Goal: Obtain resource: Obtain resource

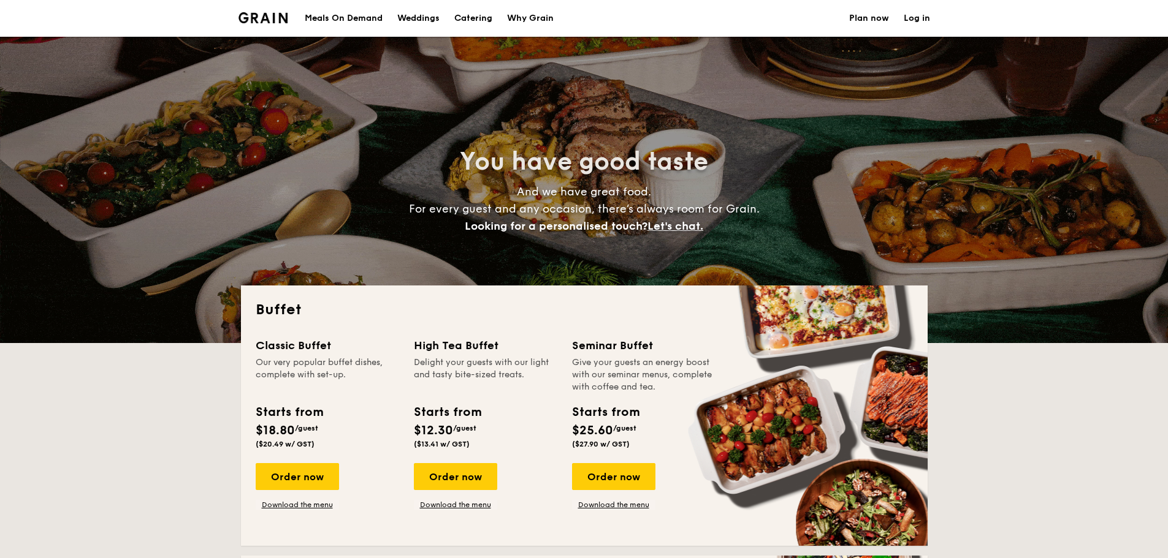
select select
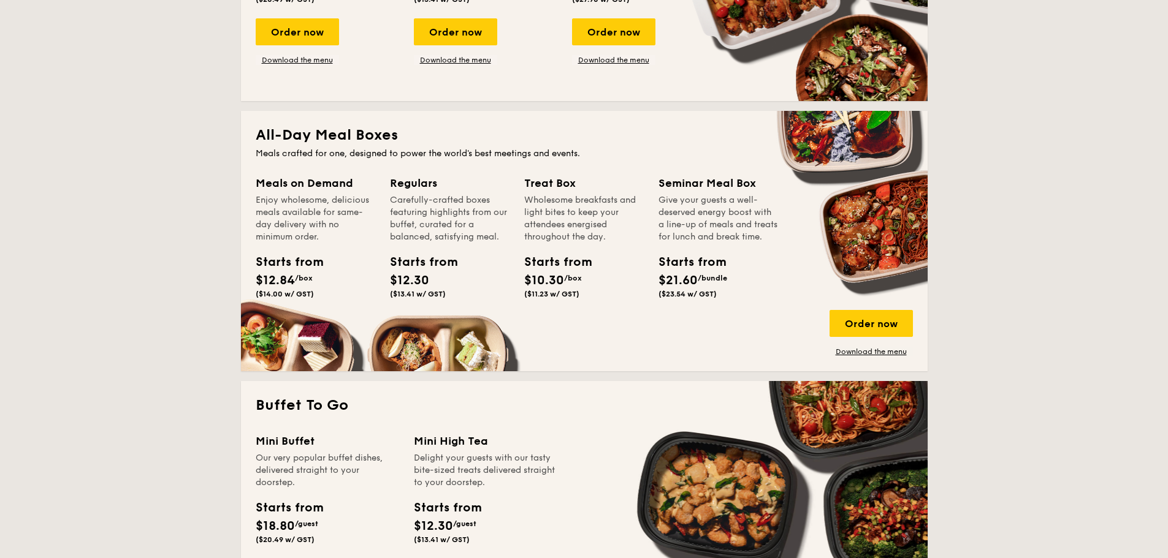
scroll to position [449, 0]
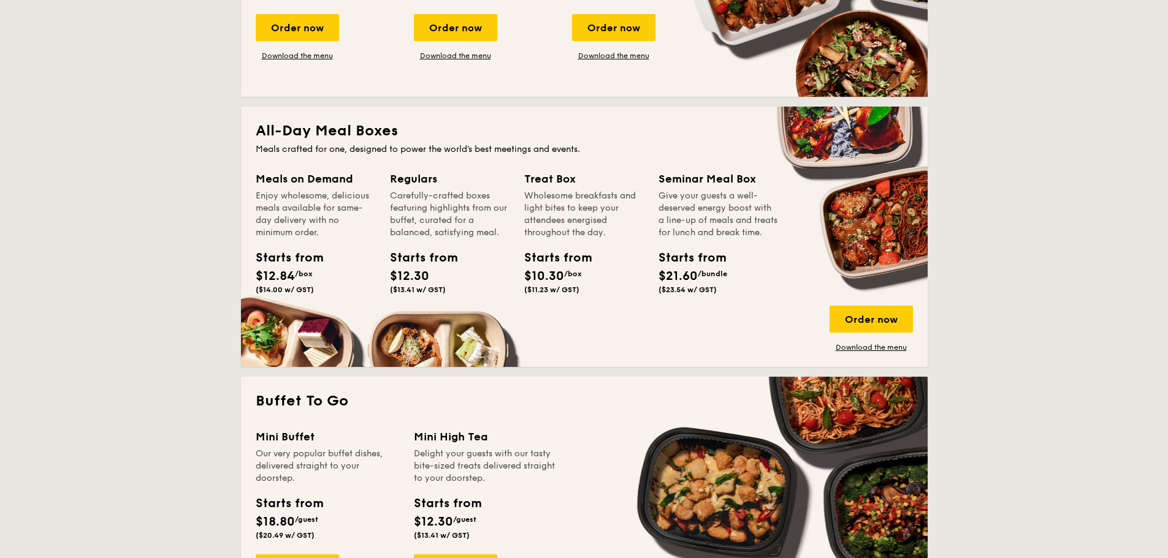
drag, startPoint x: 269, startPoint y: 170, endPoint x: 340, endPoint y: 255, distance: 110.6
click at [340, 255] on div "All-Day Meal Boxes Meals crafted for one, designed to power the world's best me…" at bounding box center [584, 237] width 687 height 261
click at [371, 281] on div "Starts from $12.84 /box ($14.00 w/ GST)" at bounding box center [315, 274] width 129 height 50
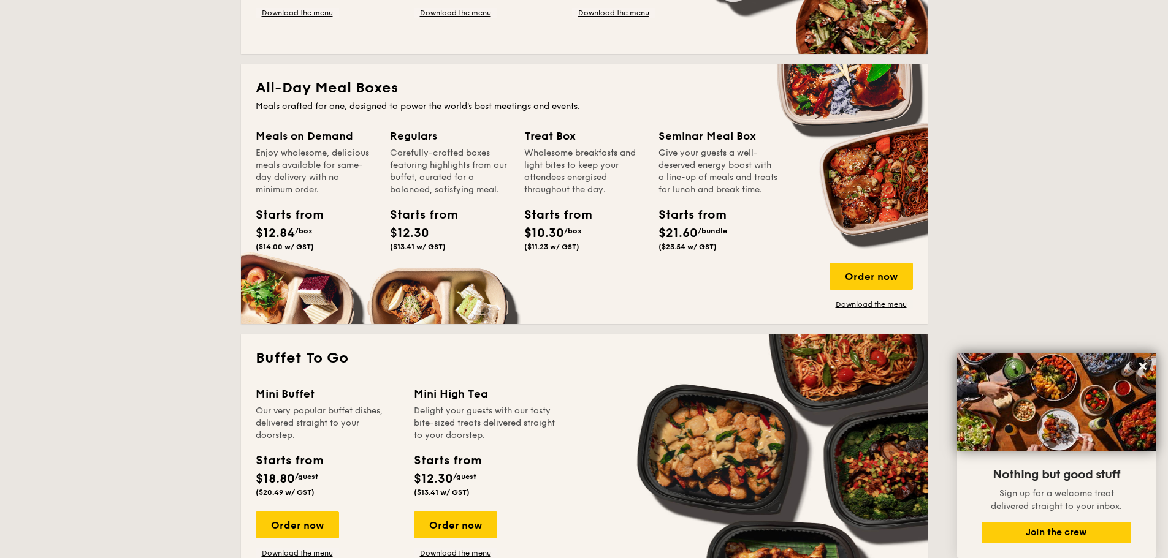
scroll to position [674, 0]
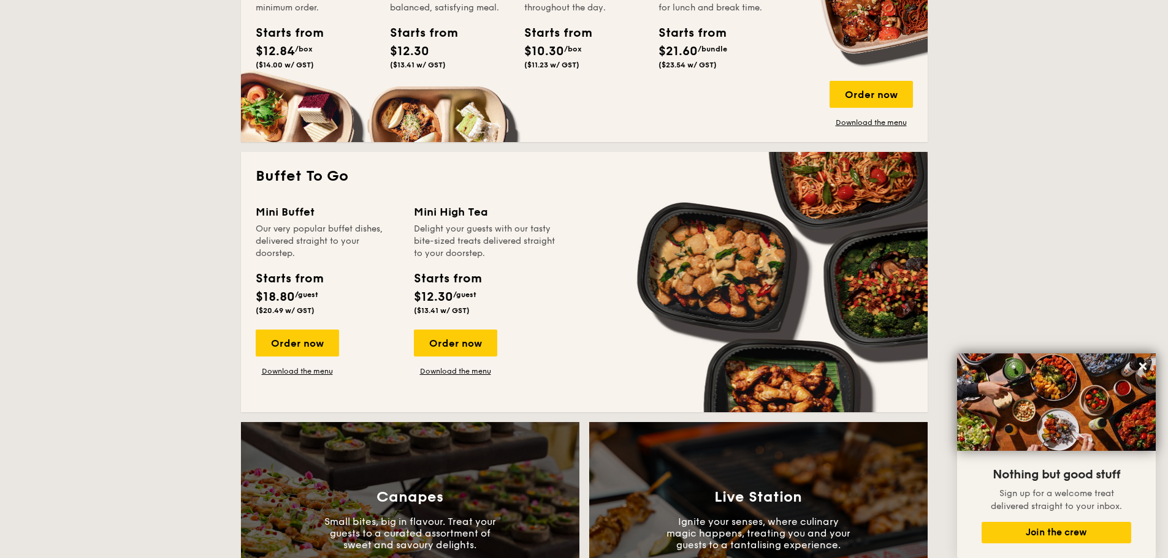
drag, startPoint x: 302, startPoint y: 348, endPoint x: 228, endPoint y: 179, distance: 184.7
click at [311, 358] on div "Order now Download the menu" at bounding box center [297, 353] width 83 height 47
click at [316, 368] on link "Download the menu" at bounding box center [297, 372] width 83 height 10
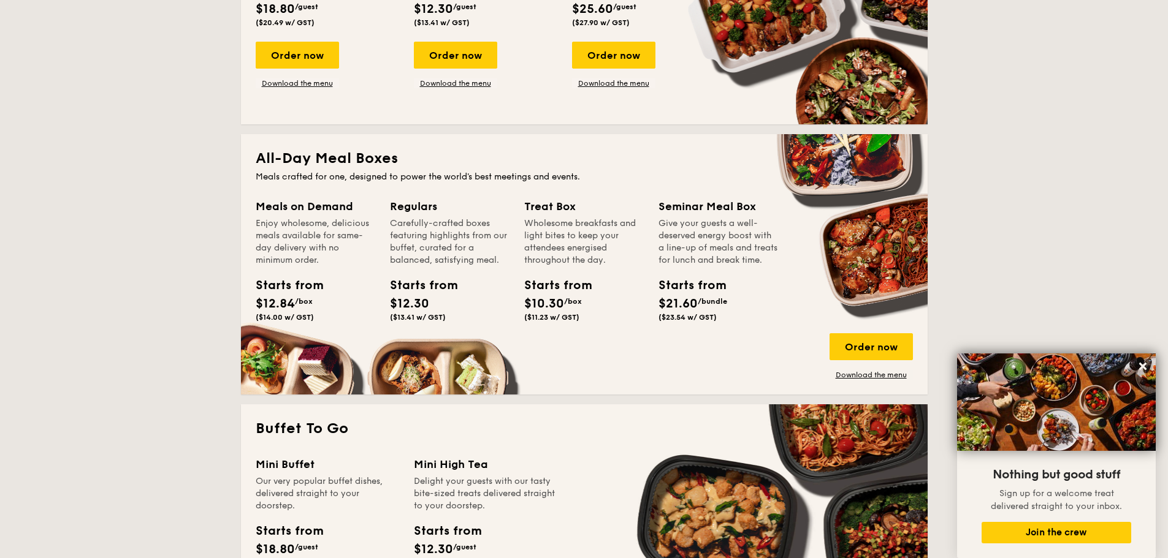
scroll to position [449, 0]
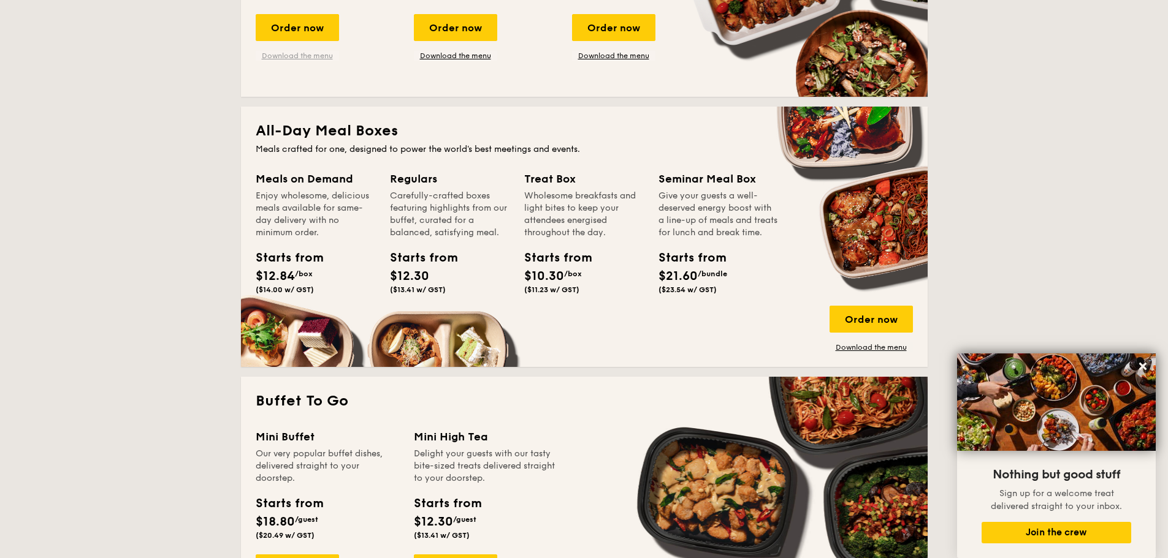
click at [328, 54] on link "Download the menu" at bounding box center [297, 56] width 83 height 10
drag, startPoint x: 314, startPoint y: 289, endPoint x: 262, endPoint y: 169, distance: 131.0
click at [262, 169] on div "All-Day Meal Boxes Meals crafted for one, designed to power the world's best me…" at bounding box center [584, 237] width 687 height 261
click at [503, 236] on div "Carefully-crafted boxes featuring highlights from our buffet, curated for a bal…" at bounding box center [450, 214] width 120 height 49
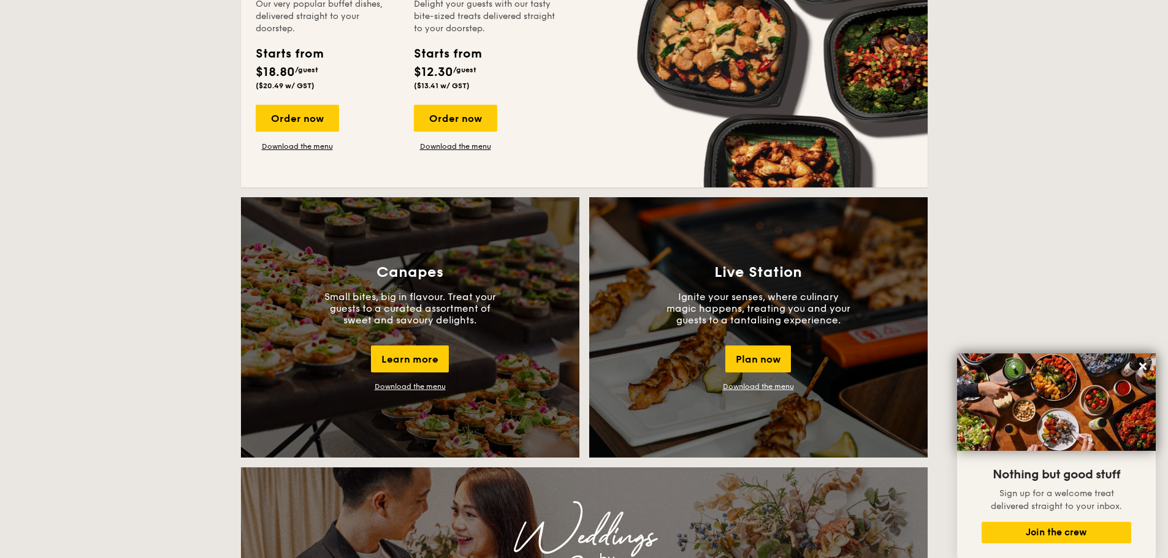
scroll to position [1124, 0]
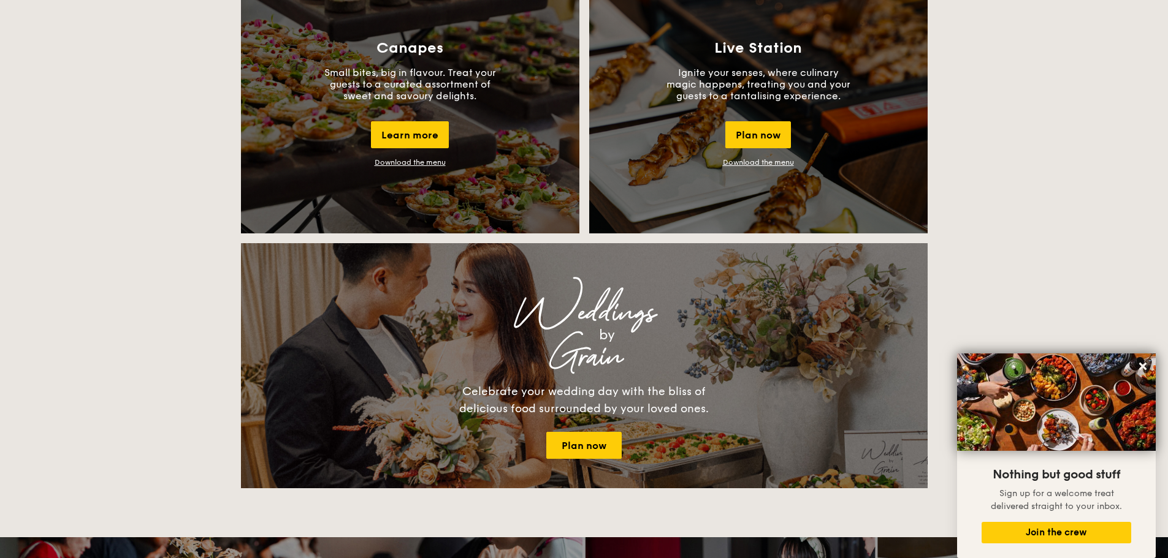
click at [424, 156] on div "Canapes Small bites, big in flavour. Treat your guests to a curated assortment …" at bounding box center [410, 103] width 338 height 261
click at [428, 162] on link "Download the menu" at bounding box center [410, 162] width 71 height 9
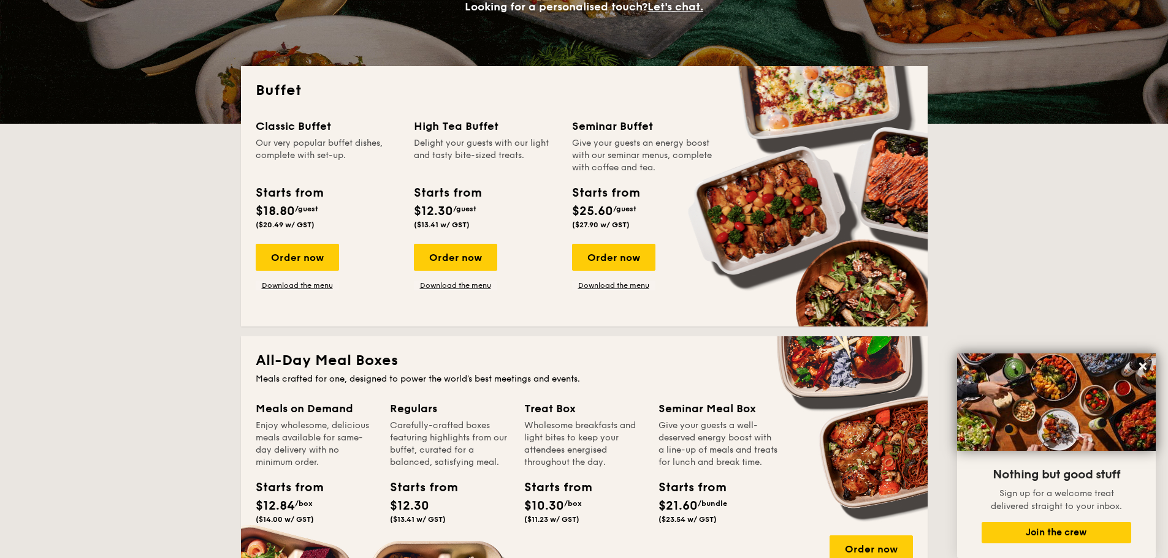
scroll to position [225, 0]
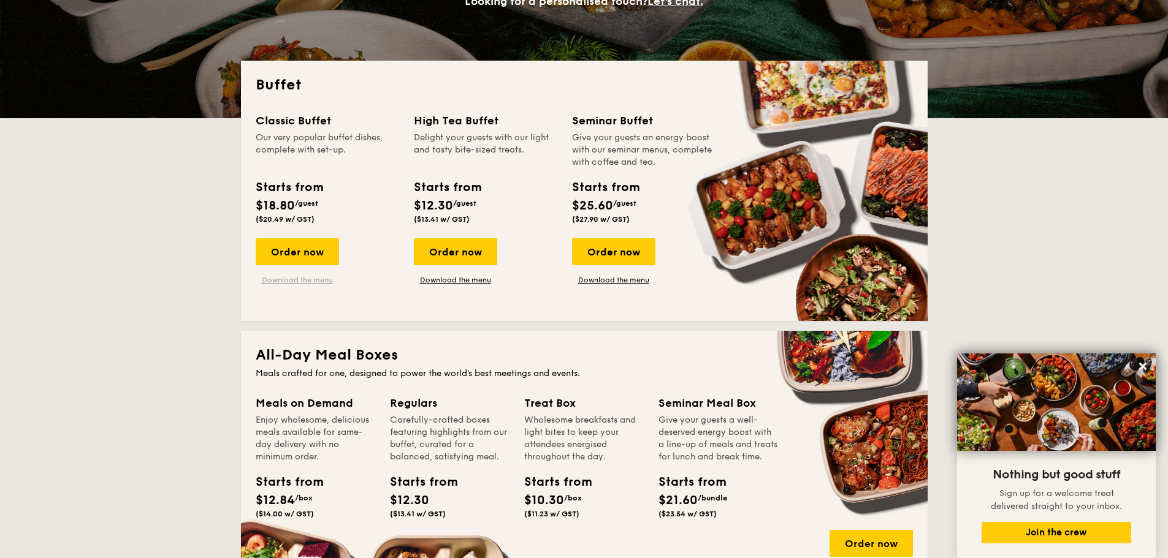
click at [316, 279] on link "Download the menu" at bounding box center [297, 280] width 83 height 10
